Goal: Obtain resource: Obtain resource

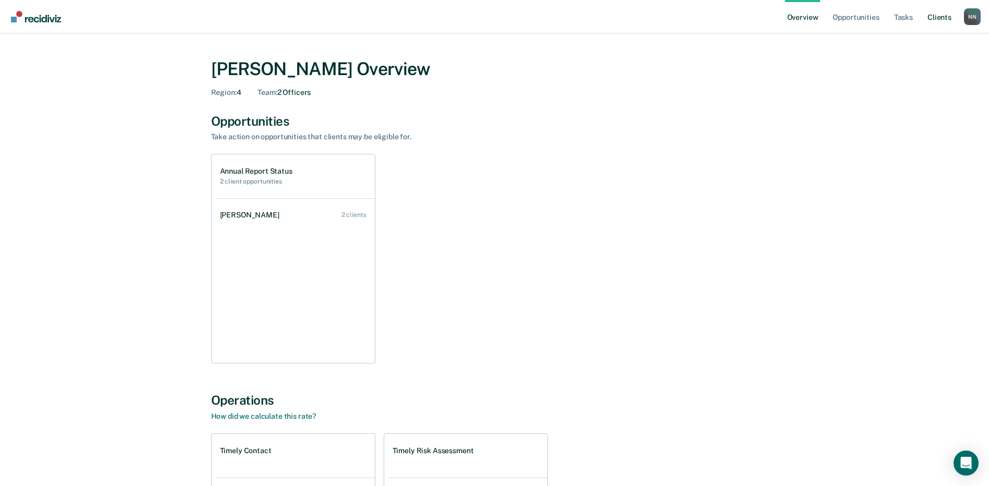
click at [944, 18] on link "Client s" at bounding box center [939, 16] width 28 height 33
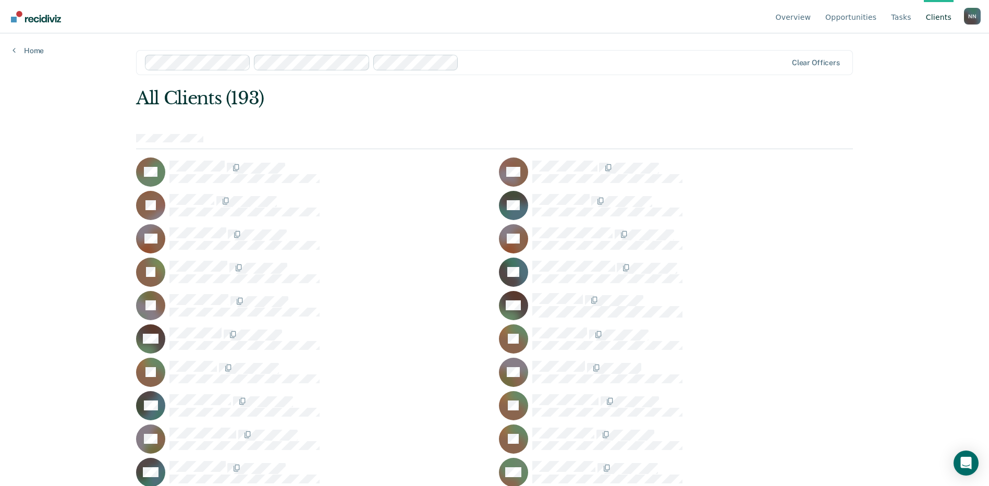
click at [591, 64] on div at bounding box center [624, 62] width 323 height 12
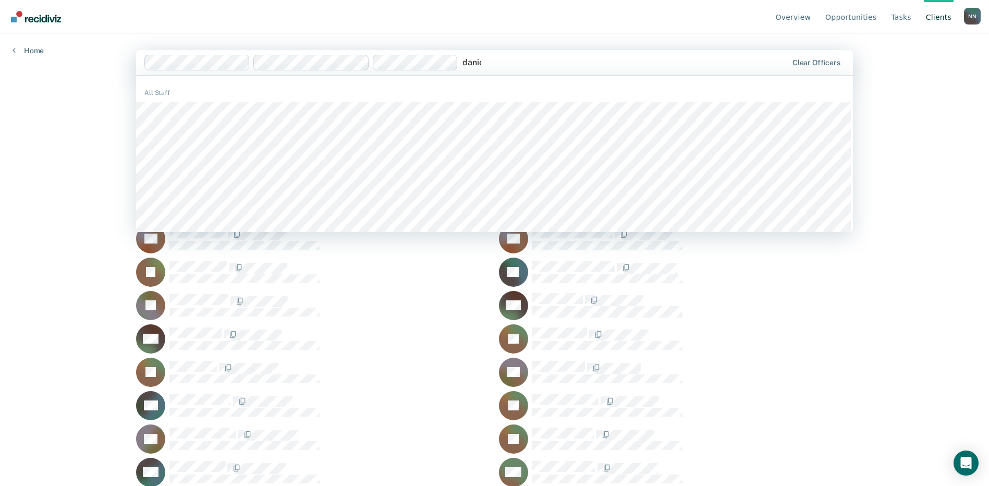
type input "[PERSON_NAME]"
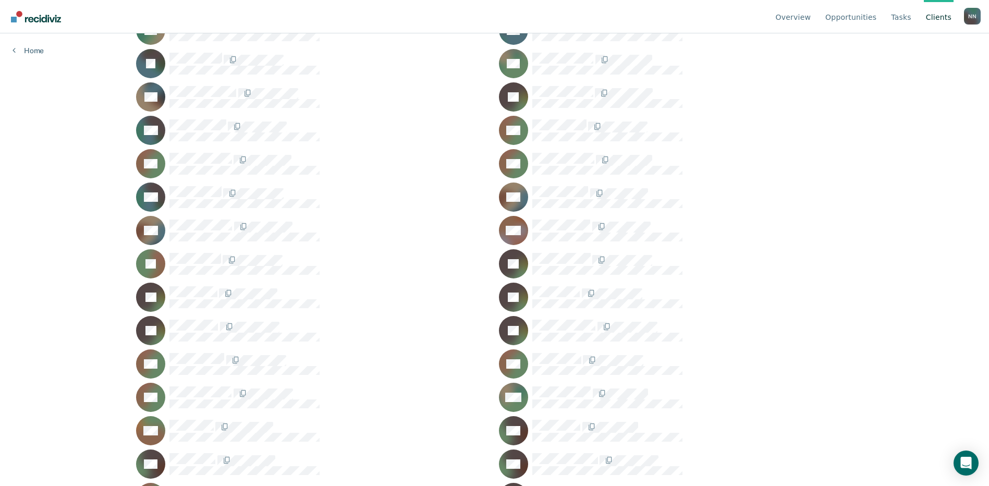
scroll to position [4496, 0]
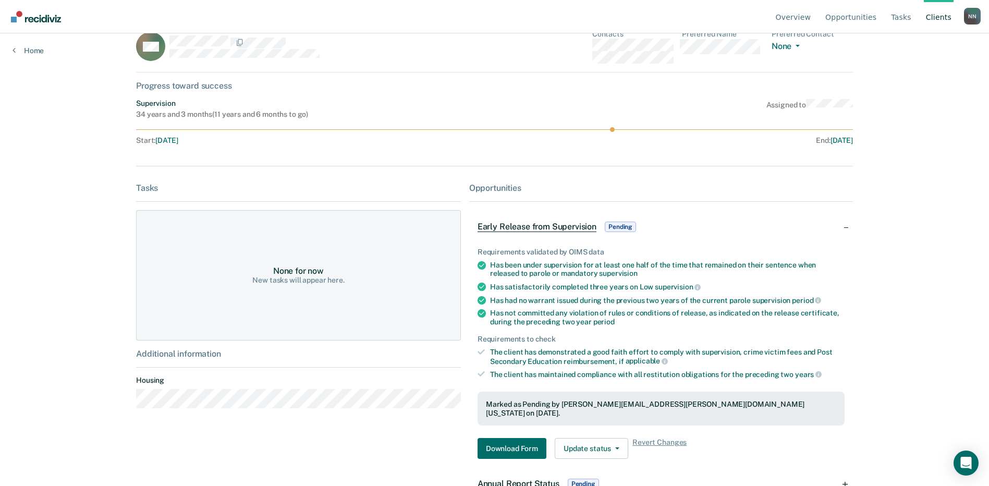
scroll to position [39, 0]
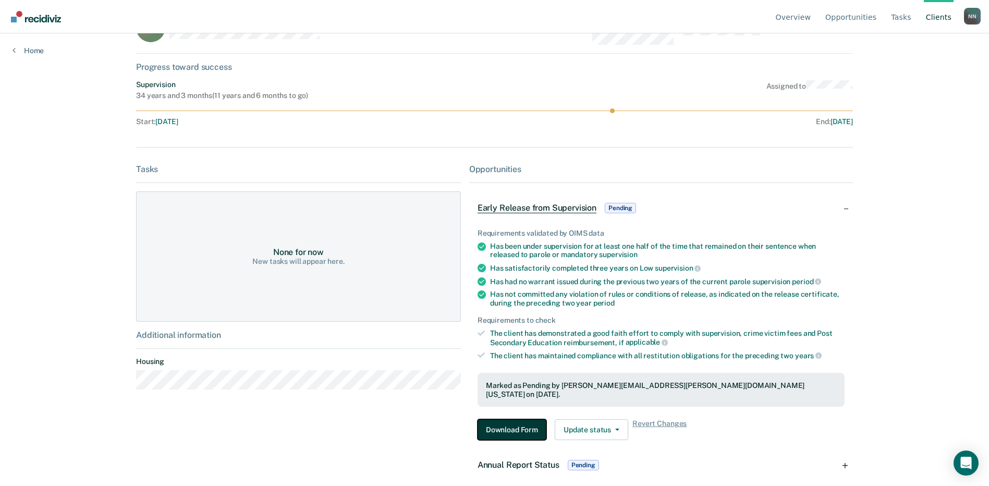
click at [519, 422] on button "Download Form" at bounding box center [512, 429] width 69 height 21
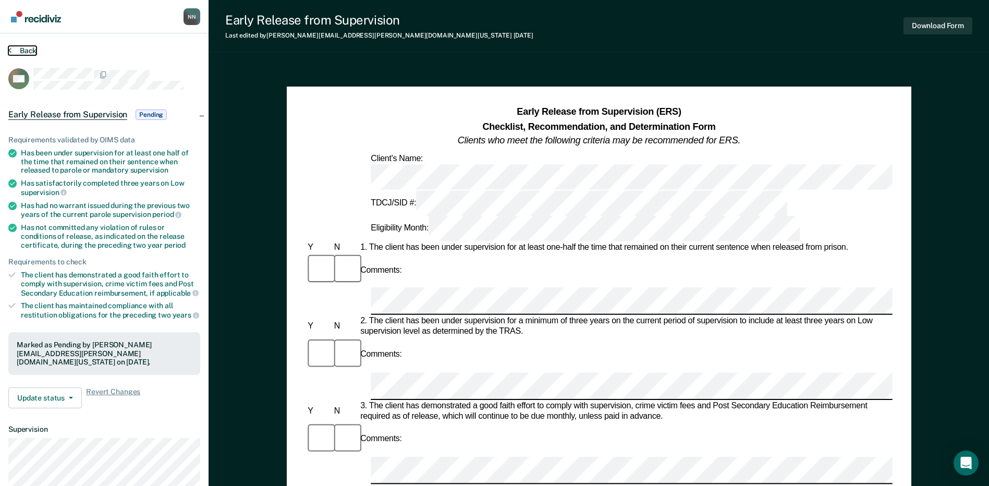
click at [9, 48] on icon at bounding box center [9, 50] width 3 height 8
